Goal: Transaction & Acquisition: Purchase product/service

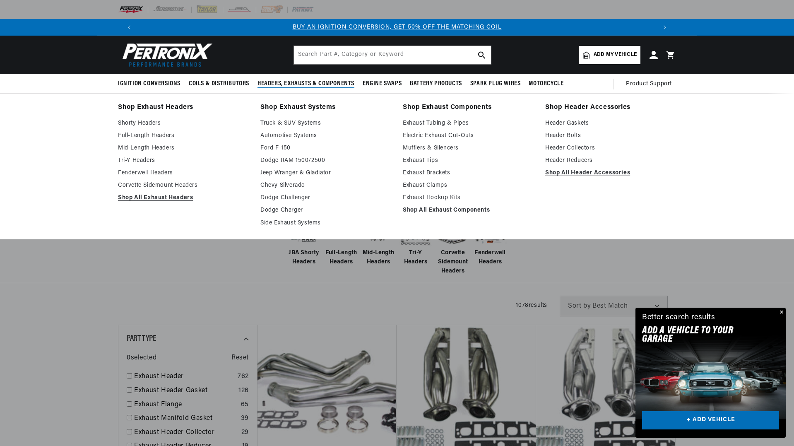
click at [294, 85] on span "Headers, Exhausts & Components" at bounding box center [305, 83] width 97 height 9
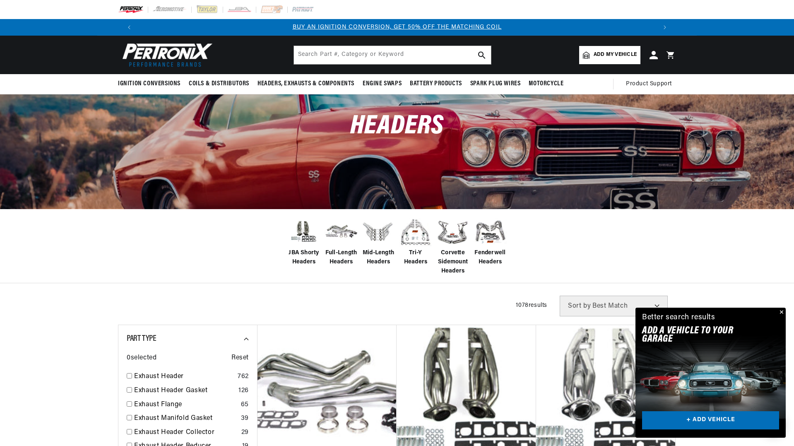
click at [781, 311] on button "Close" at bounding box center [781, 313] width 10 height 10
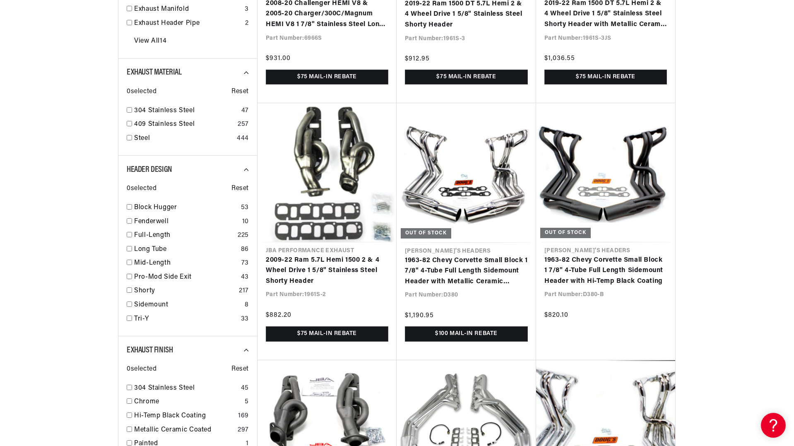
scroll to position [820, 0]
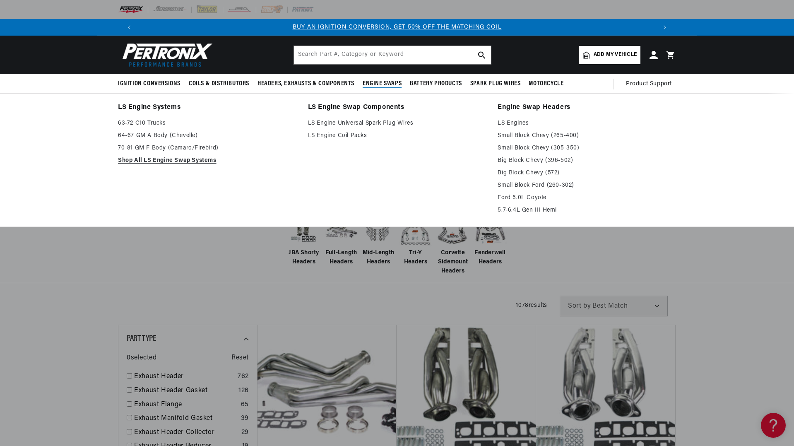
scroll to position [0, 517]
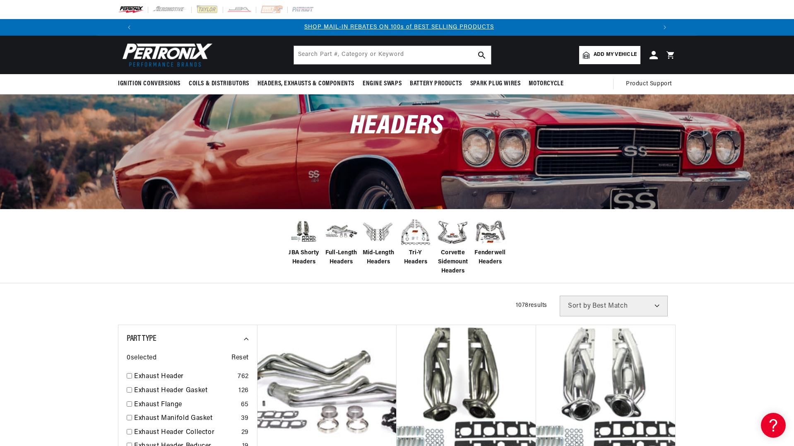
click at [593, 52] on link "Add my vehicle" at bounding box center [609, 55] width 61 height 18
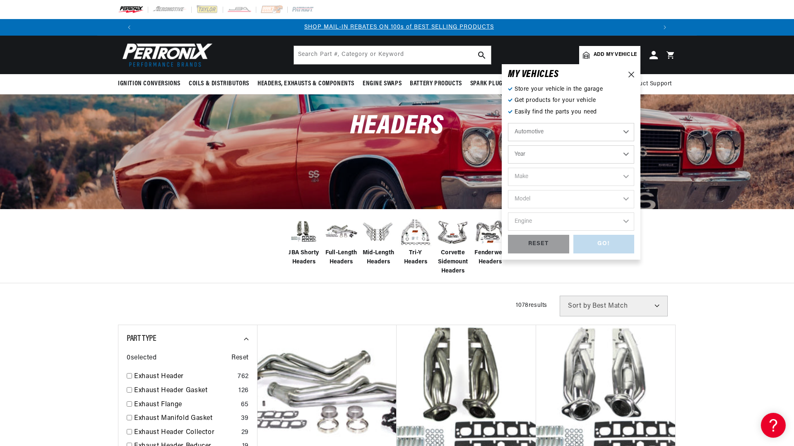
scroll to position [0, 1034]
select select "1978"
select select "Ford"
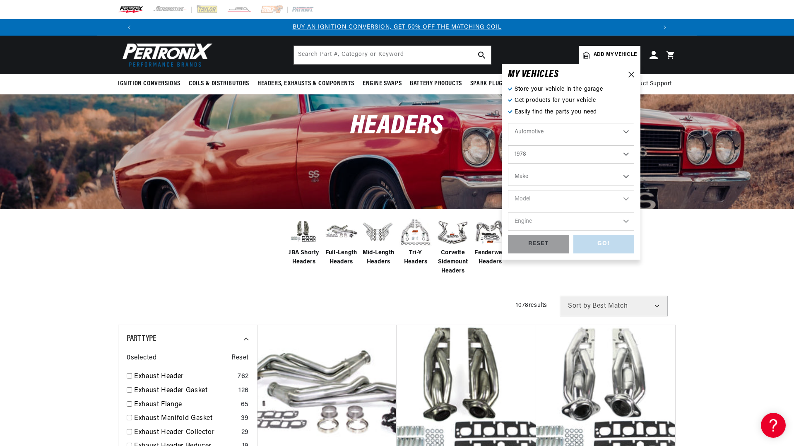
select select "Ford"
select select "Mustang-II"
select select "5.0L"
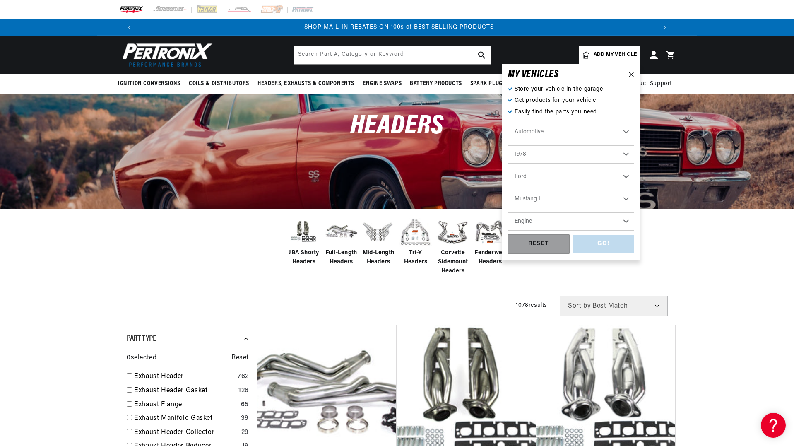
select select "5.0L"
click at [605, 243] on div "GO!" at bounding box center [603, 244] width 61 height 19
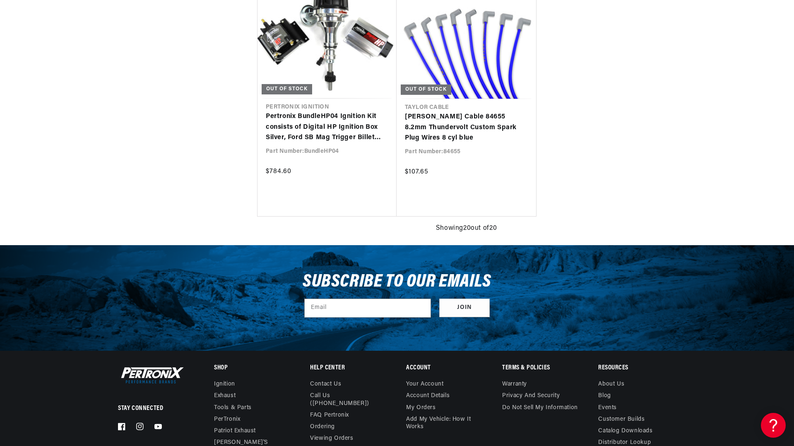
scroll to position [0, 1034]
